Goal: Book appointment/travel/reservation

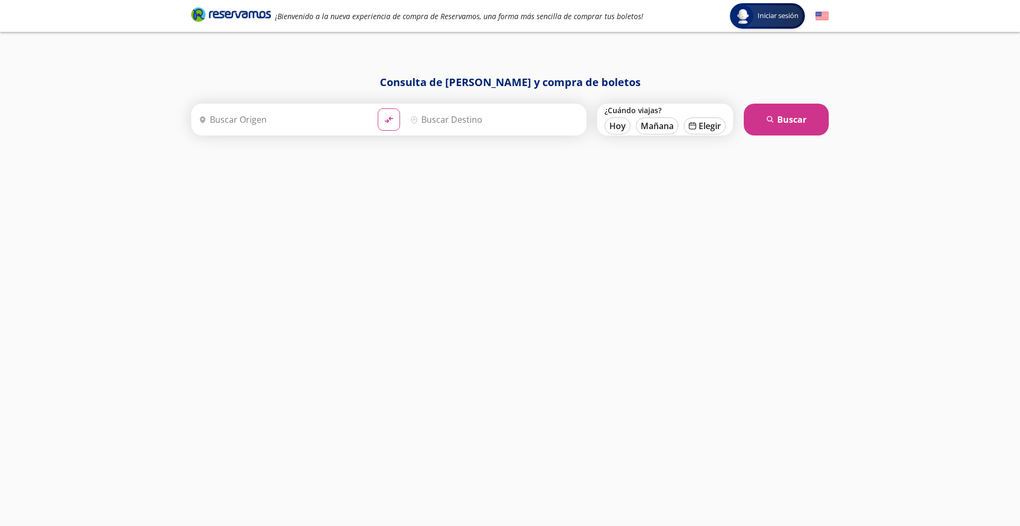
click at [270, 119] on input "Origen" at bounding box center [281, 119] width 175 height 27
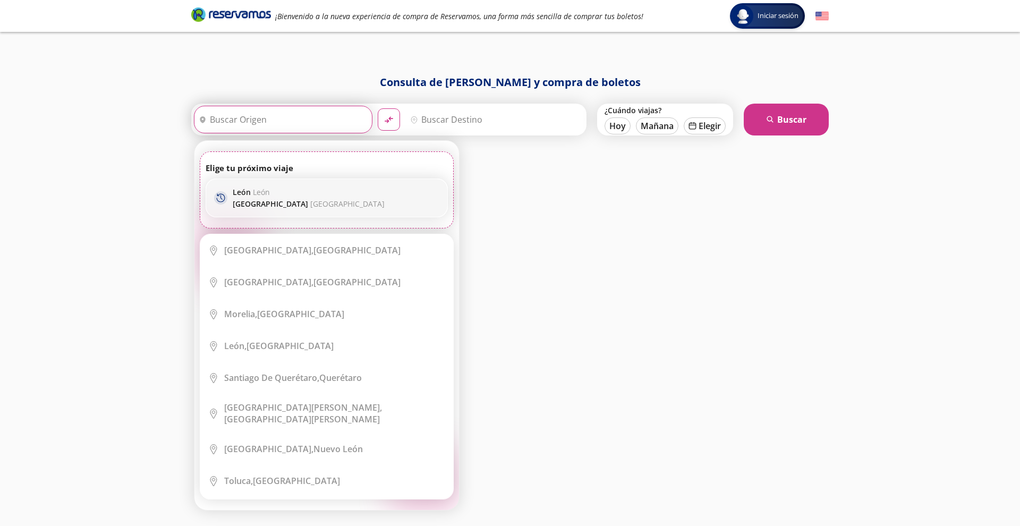
click at [301, 189] on p "León León" at bounding box center [309, 192] width 152 height 10
type input "León, Guanajuato"
type input "Ciudad de México, Distrito Federal"
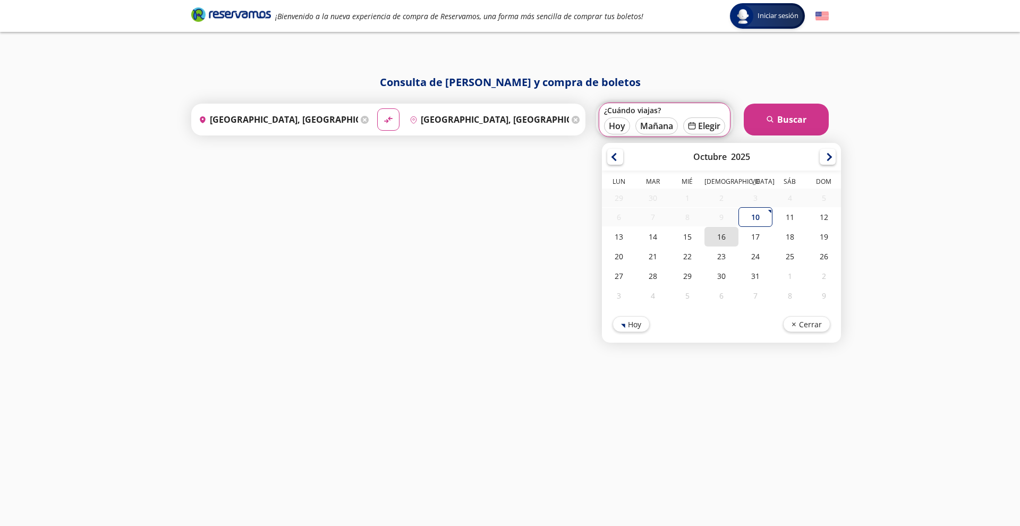
click at [723, 236] on div "16" at bounding box center [721, 237] width 34 height 20
type input "16-Oct-25"
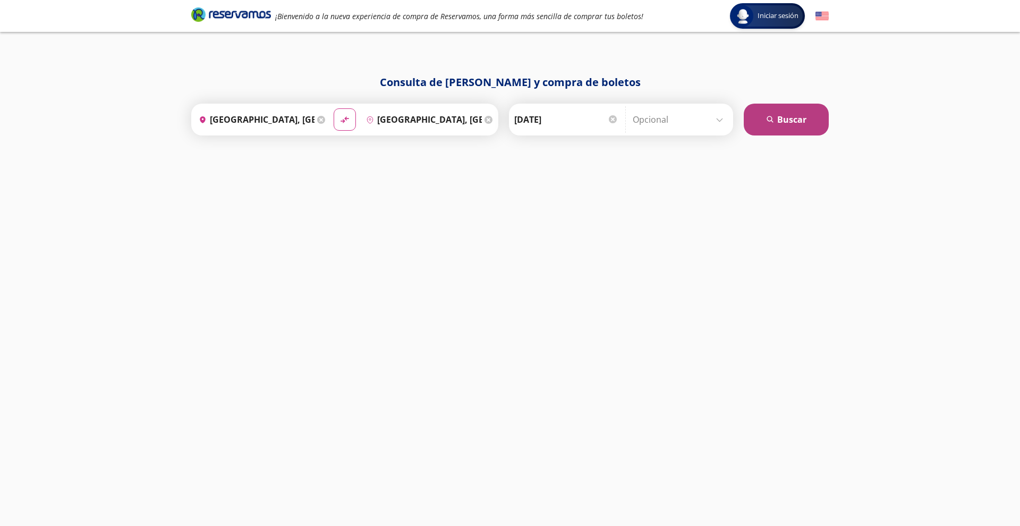
click at [786, 121] on button "search Buscar" at bounding box center [785, 120] width 85 height 32
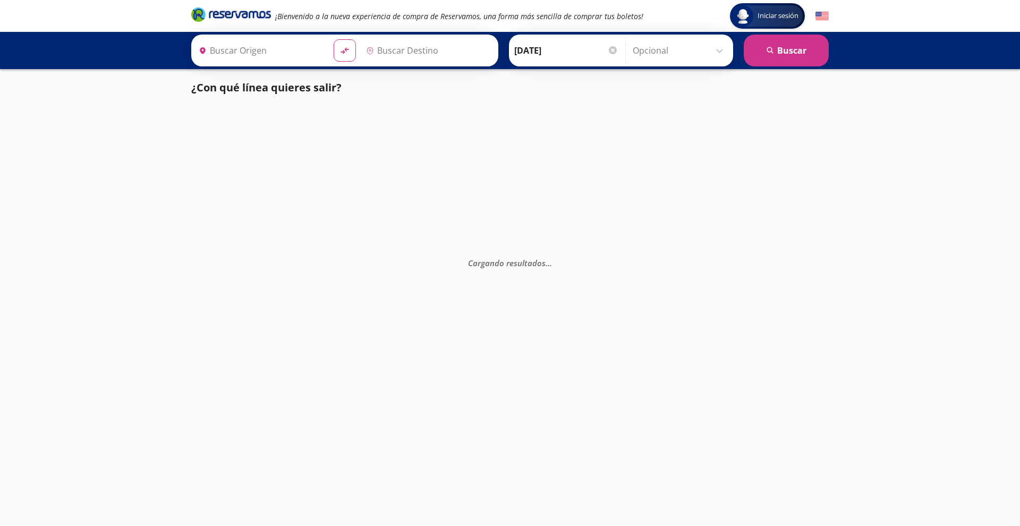
type input "Ciudad de México, Distrito Federal"
type input "León, Guanajuato"
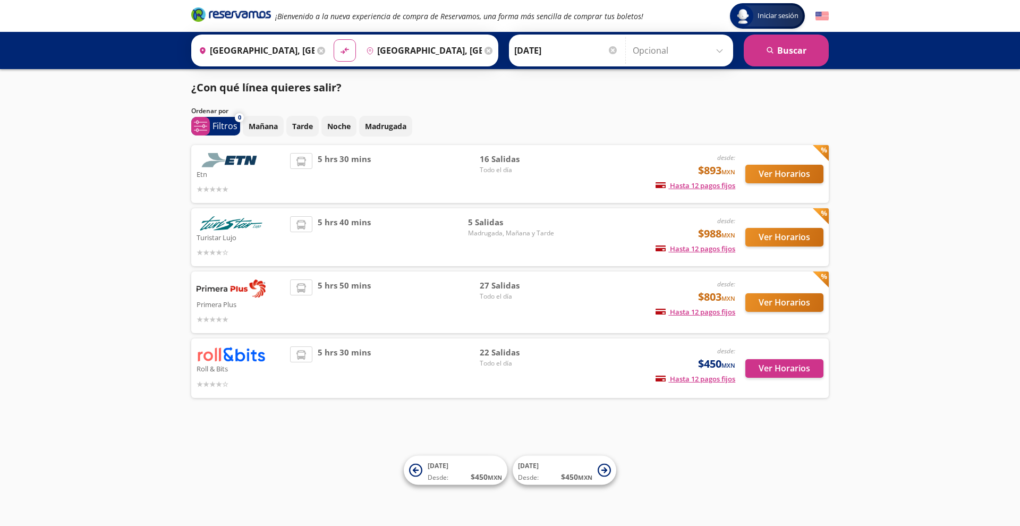
click at [774, 169] on button "Ver Horarios" at bounding box center [784, 174] width 78 height 19
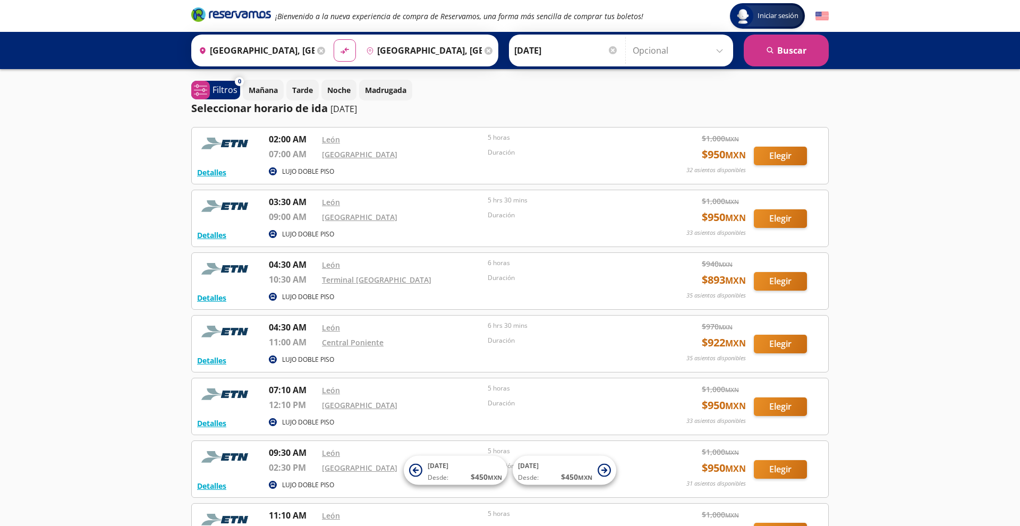
click at [617, 92] on div "Mañana Tarde Noche Madrugada" at bounding box center [536, 90] width 586 height 21
